Goal: Information Seeking & Learning: Learn about a topic

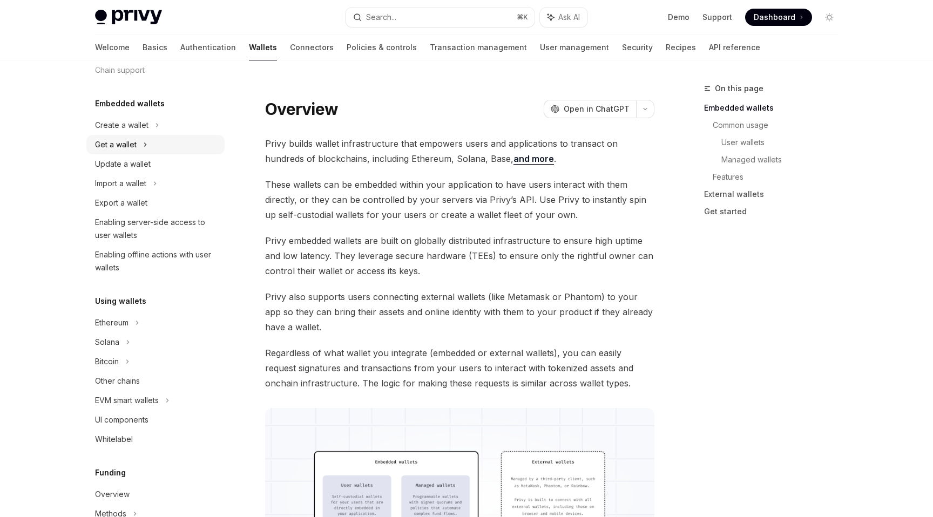
scroll to position [57, 0]
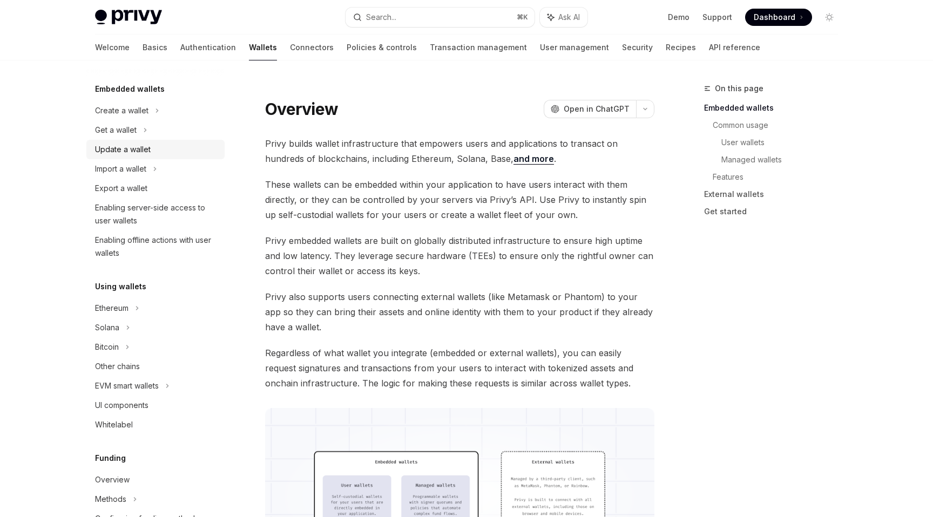
click at [173, 148] on div "Update a wallet" at bounding box center [156, 149] width 123 height 13
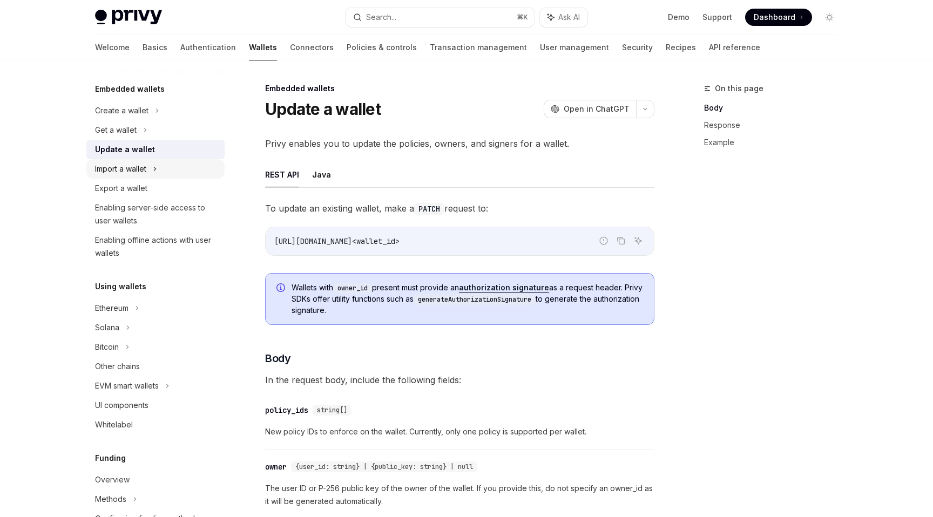
click at [184, 177] on div "Import a wallet" at bounding box center [155, 168] width 138 height 19
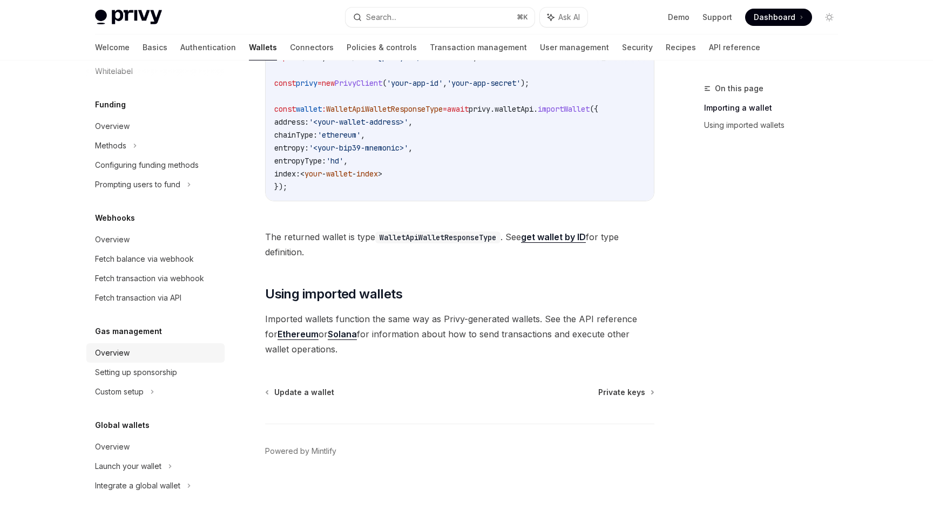
scroll to position [454, 0]
click at [180, 35] on link "Authentication" at bounding box center [208, 48] width 56 height 26
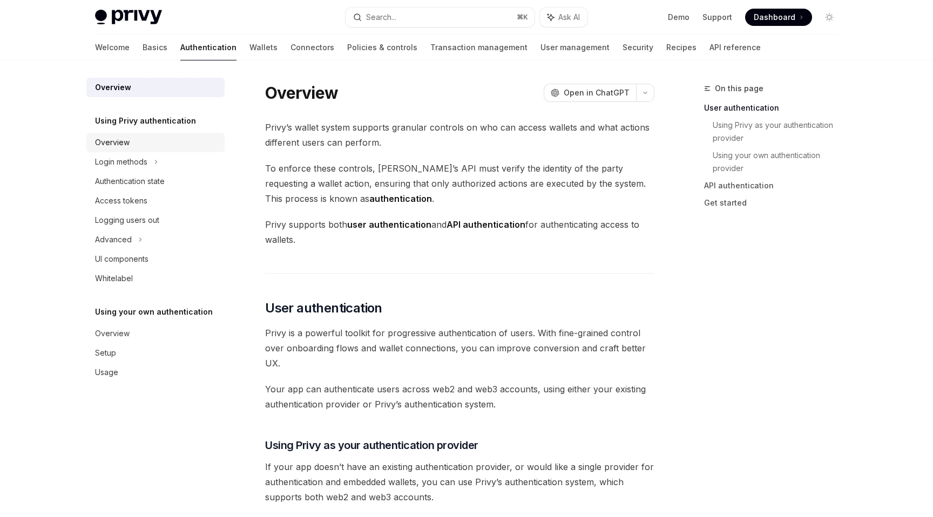
click at [127, 146] on div "Overview" at bounding box center [112, 142] width 35 height 13
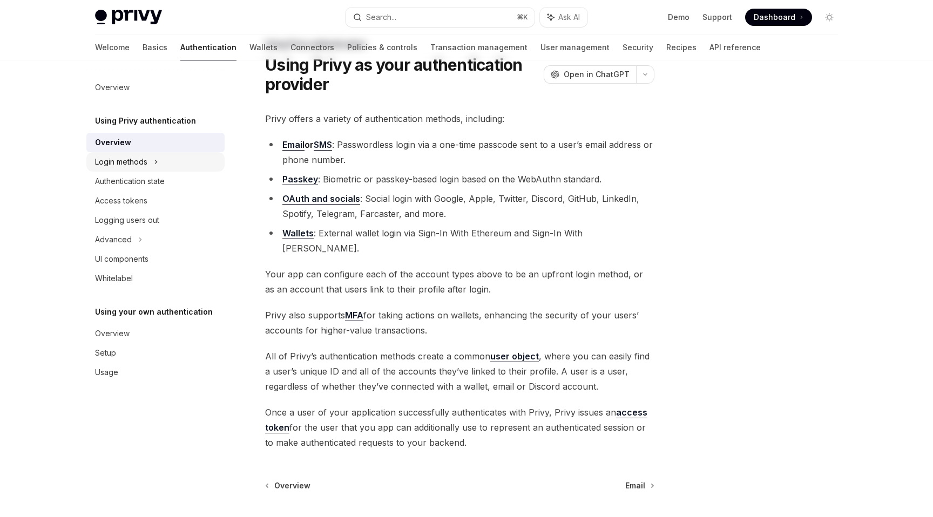
scroll to position [46, 0]
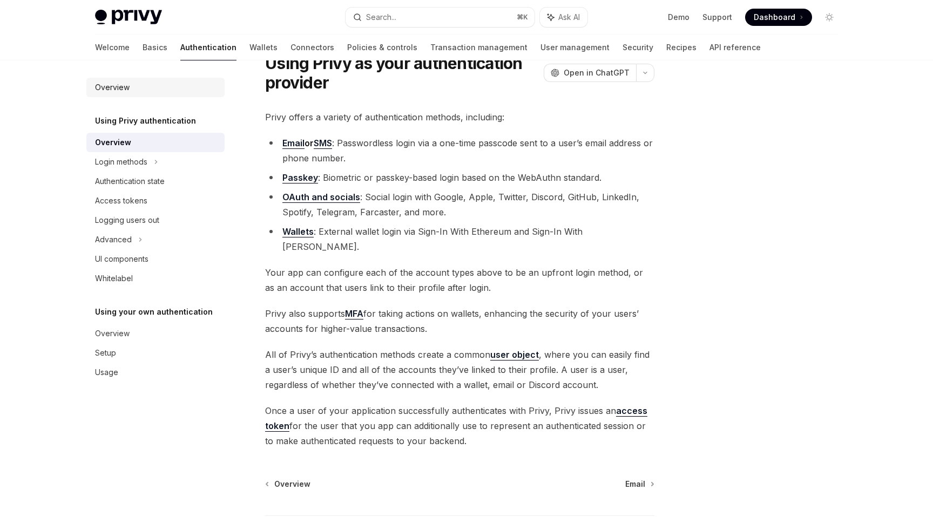
click at [115, 78] on link "Overview" at bounding box center [155, 87] width 138 height 19
type textarea "*"
